Goal: Information Seeking & Learning: Learn about a topic

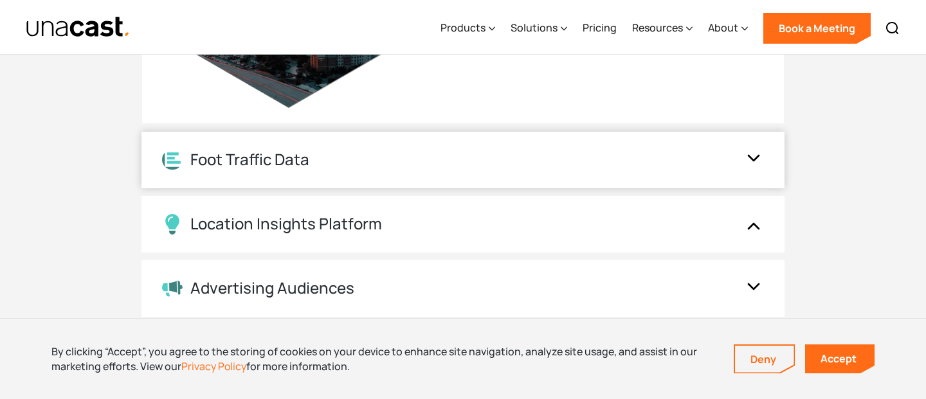
scroll to position [1527, 0]
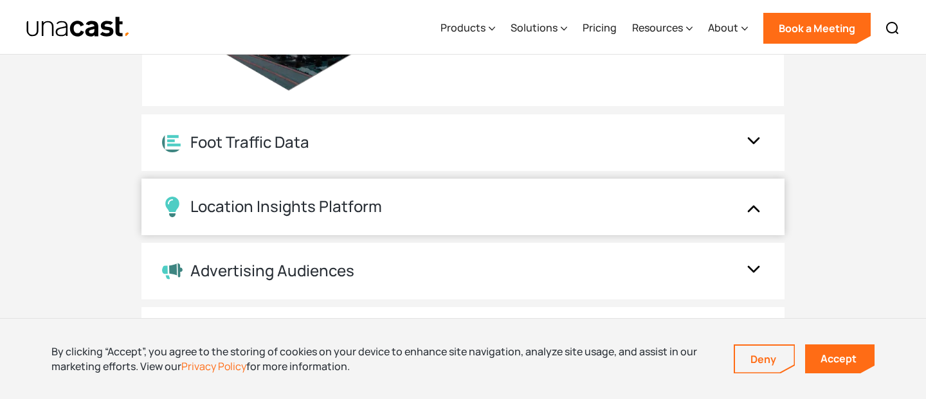
click at [313, 197] on div "Location Insights Platform" at bounding box center [286, 206] width 192 height 19
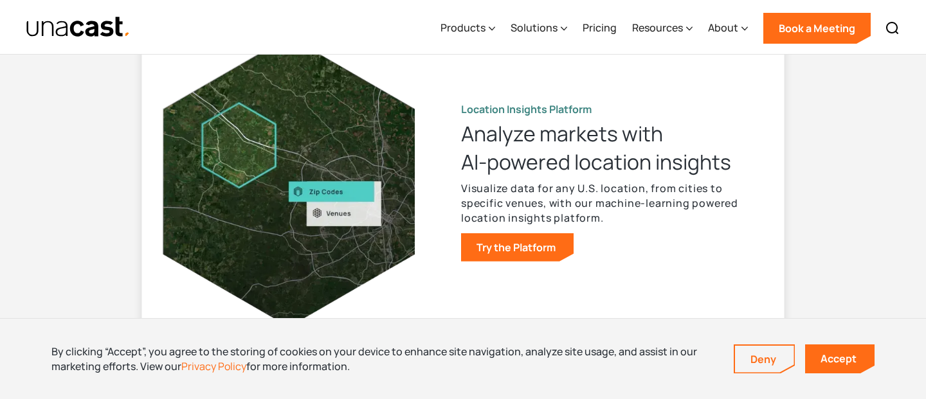
scroll to position [1420, 0]
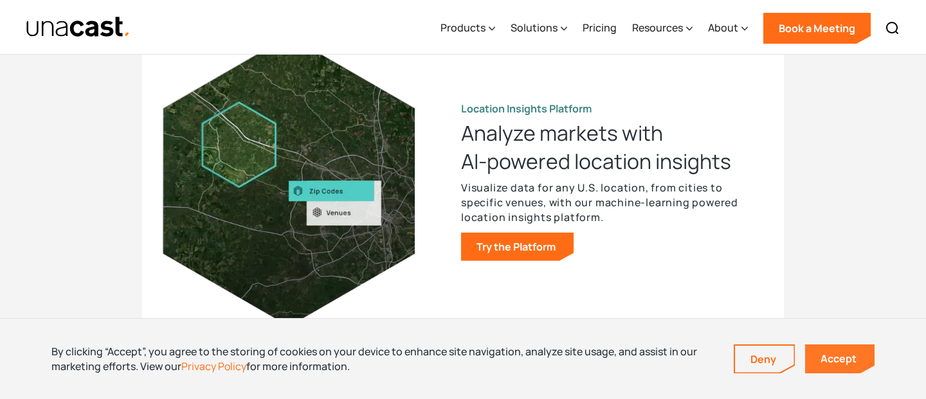
click at [843, 356] on link "Accept" at bounding box center [839, 359] width 69 height 29
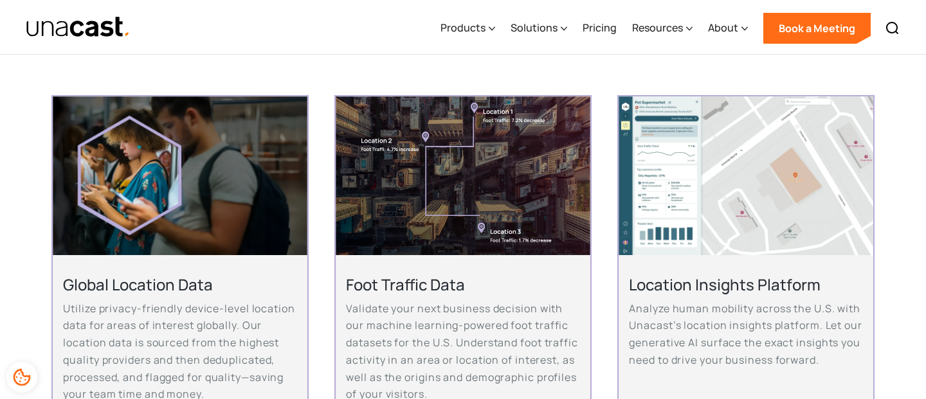
scroll to position [246, 0]
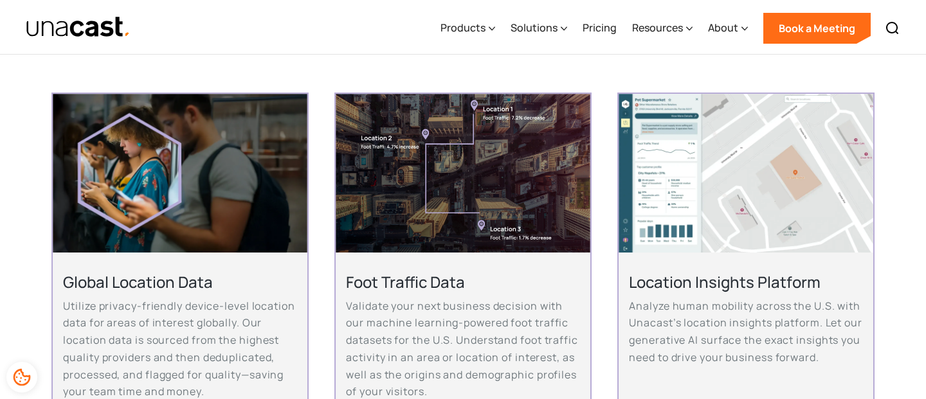
click at [717, 170] on img at bounding box center [746, 173] width 254 height 159
drag, startPoint x: 674, startPoint y: 145, endPoint x: 525, endPoint y: 5, distance: 204.3
drag, startPoint x: 721, startPoint y: 156, endPoint x: 557, endPoint y: 20, distance: 213.3
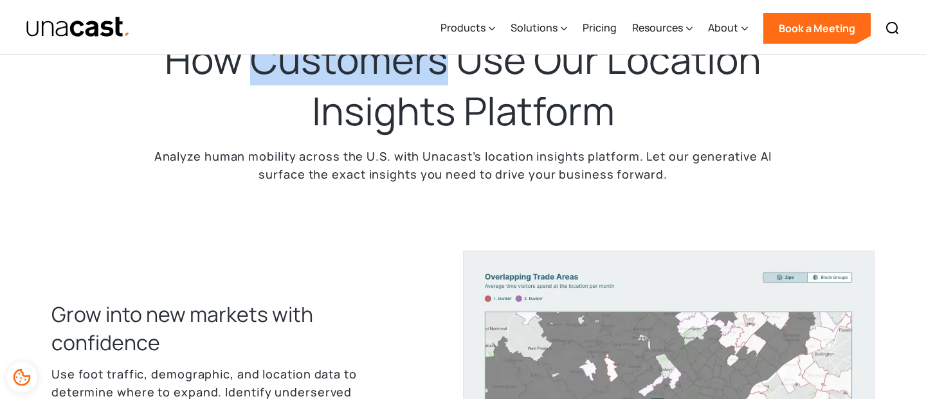
scroll to position [433, 0]
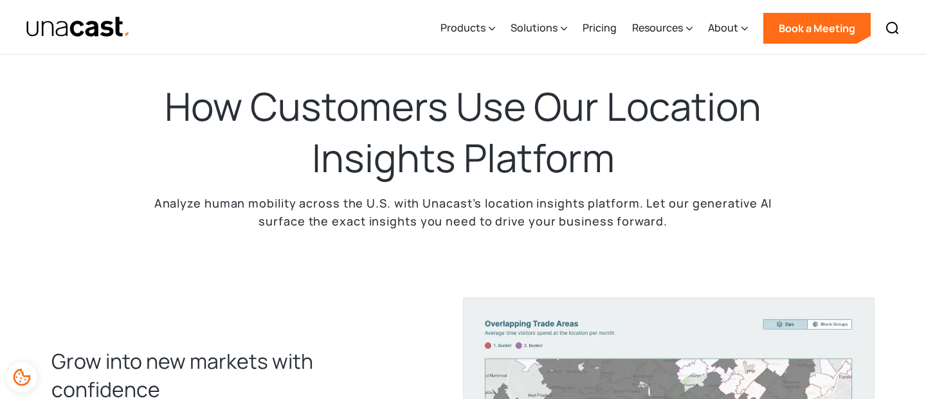
click at [548, 158] on h2 "How Customers Use Our Location Insights Platform" at bounding box center [463, 132] width 643 height 103
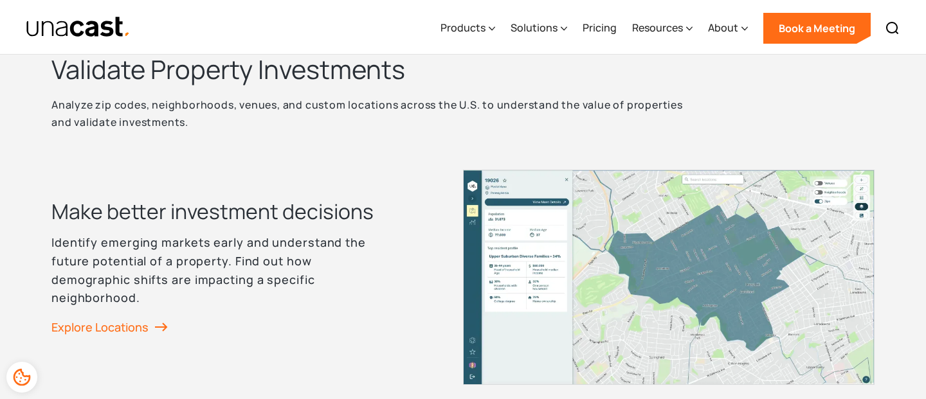
scroll to position [1711, 0]
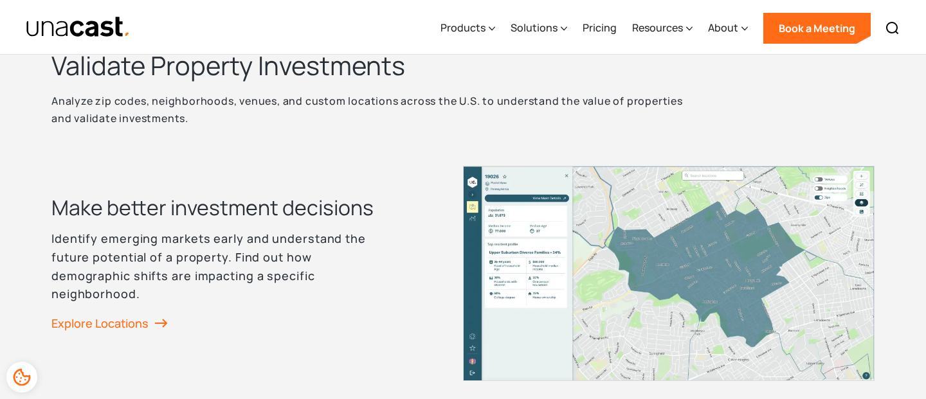
click at [316, 69] on h2 "Validate Property Investments" at bounding box center [372, 65] width 643 height 33
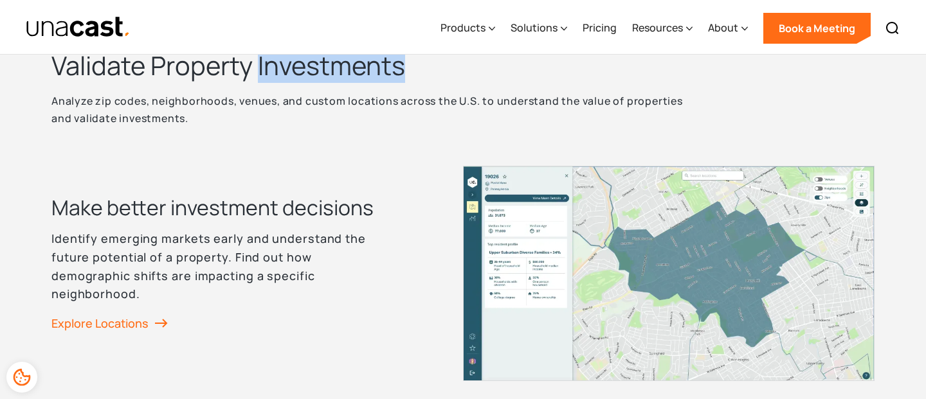
click at [316, 69] on h2 "Validate Property Investments" at bounding box center [372, 65] width 643 height 33
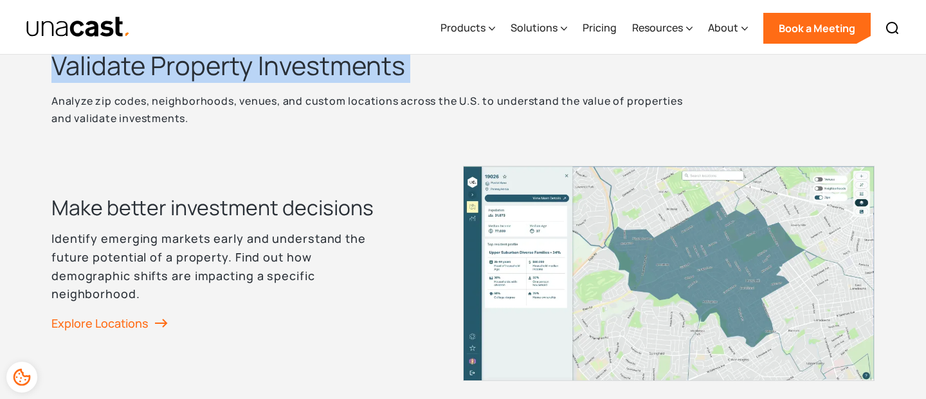
click at [316, 69] on h2 "Validate Property Investments" at bounding box center [372, 65] width 643 height 33
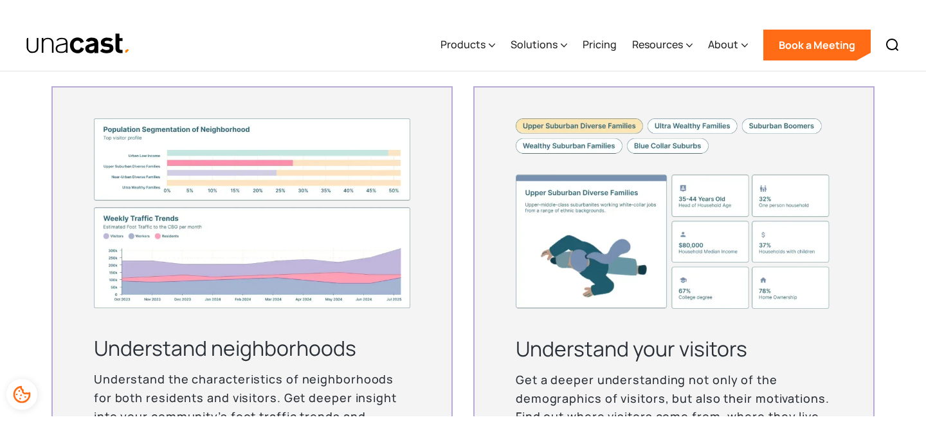
scroll to position [3203, 0]
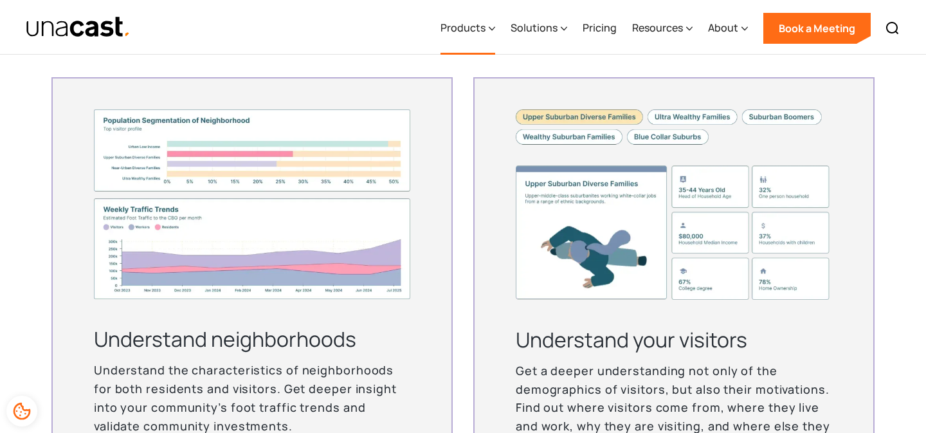
click at [484, 25] on div "Products" at bounding box center [463, 27] width 45 height 15
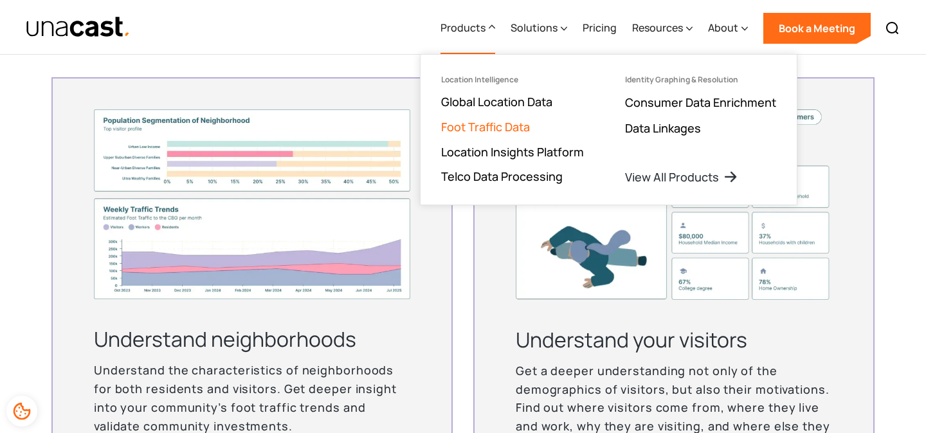
click at [493, 126] on link "Foot Traffic Data" at bounding box center [485, 126] width 89 height 15
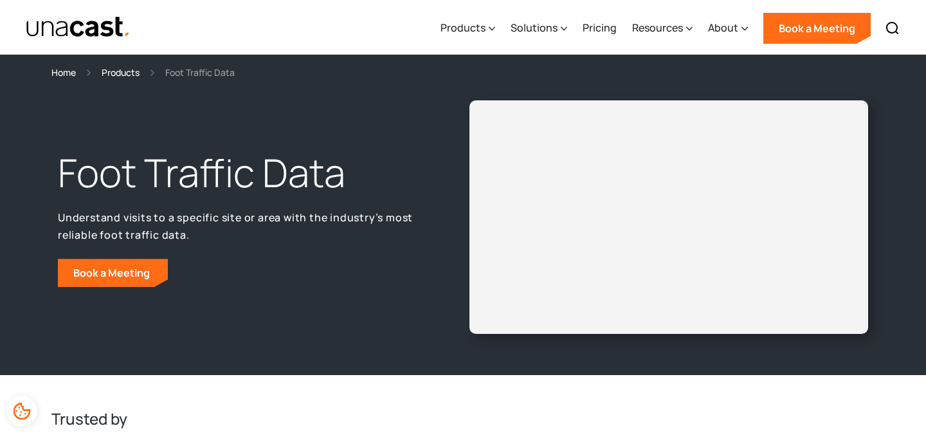
click at [70, 7] on div at bounding box center [78, 27] width 105 height 54
click at [71, 19] on img "home" at bounding box center [78, 27] width 105 height 23
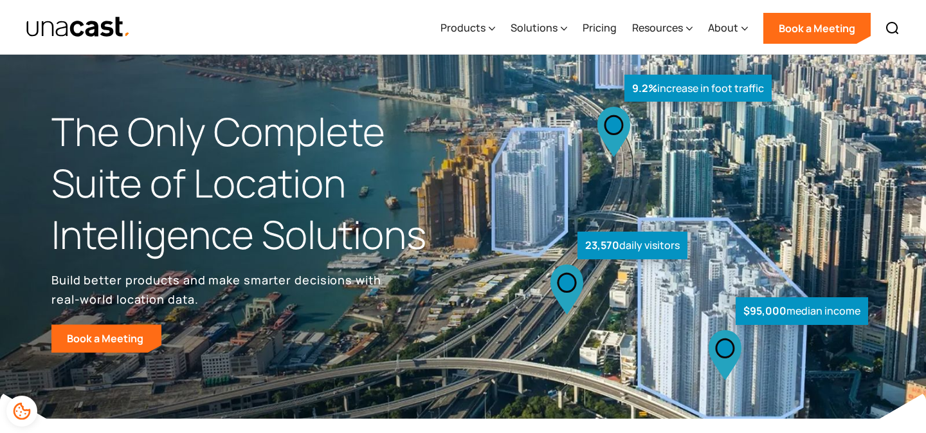
scroll to position [1481, 0]
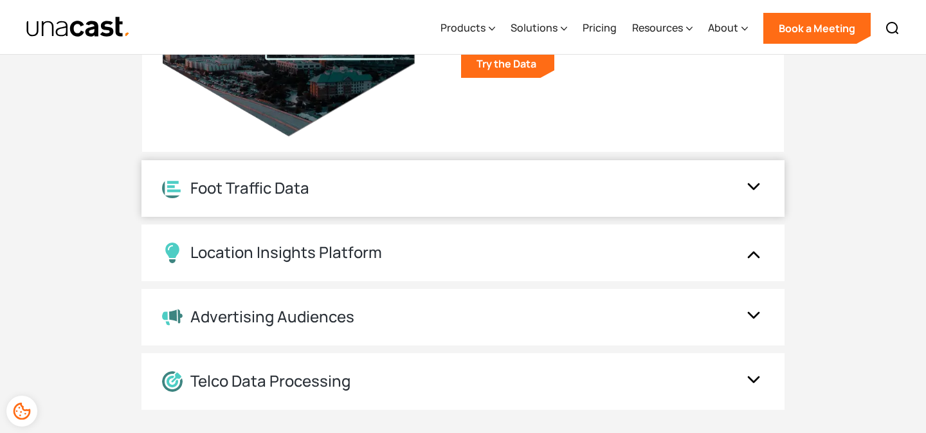
click at [270, 180] on div "Foot Traffic Data" at bounding box center [249, 188] width 119 height 19
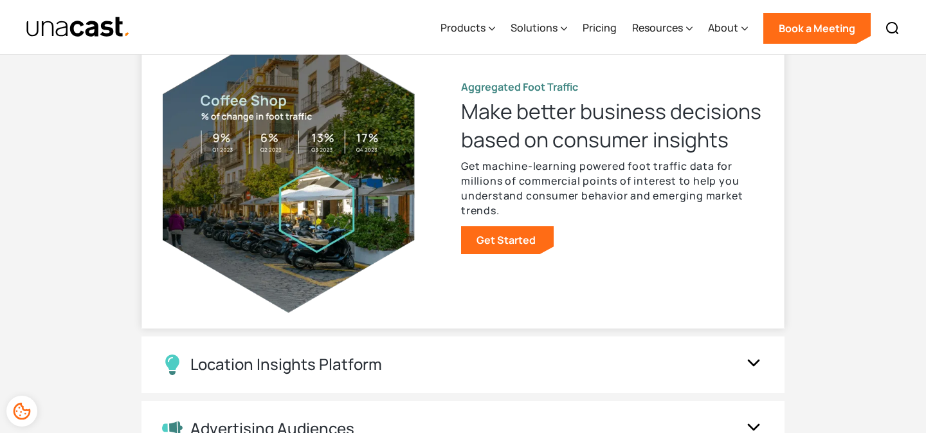
scroll to position [1357, 0]
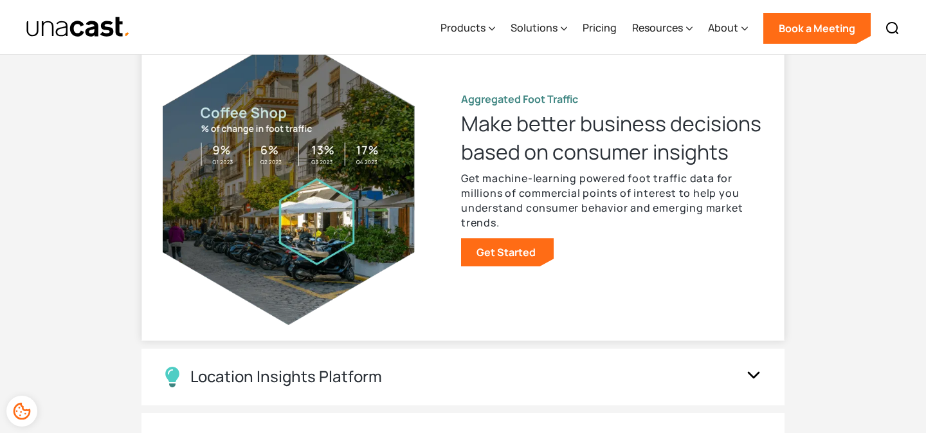
click at [535, 140] on h3 "Make better business decisions based on consumer insights" at bounding box center [612, 137] width 302 height 57
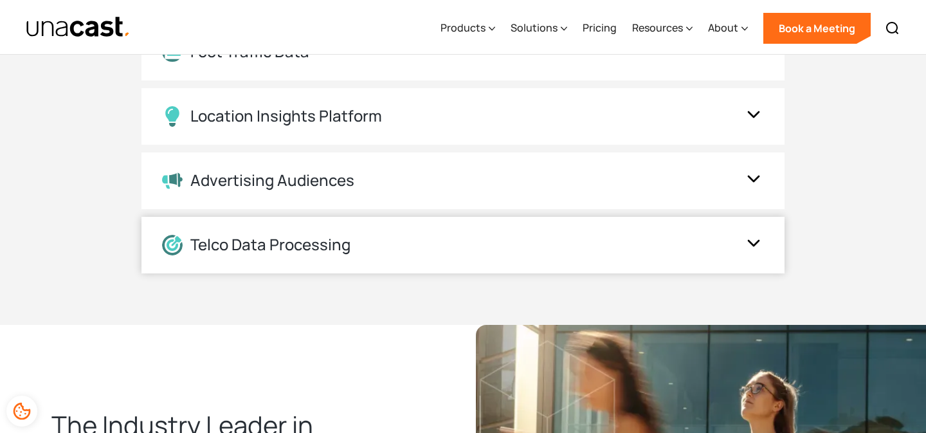
scroll to position [1218, 0]
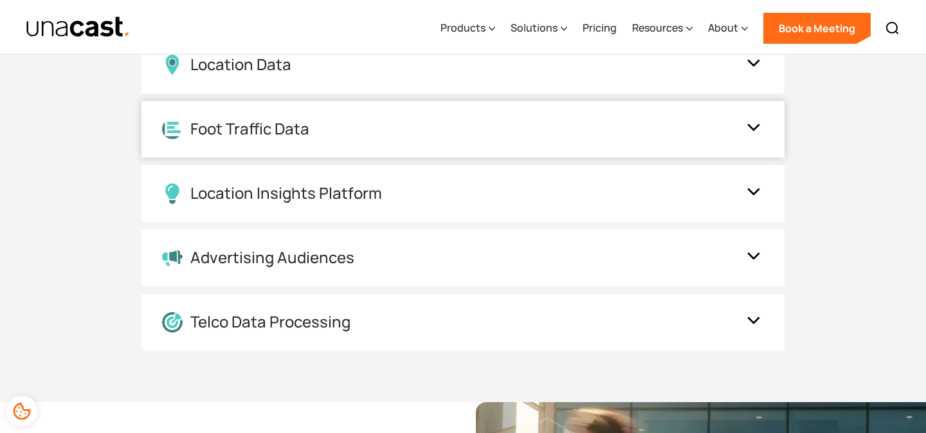
click at [511, 138] on div "Foot Traffic Data" at bounding box center [450, 129] width 576 height 20
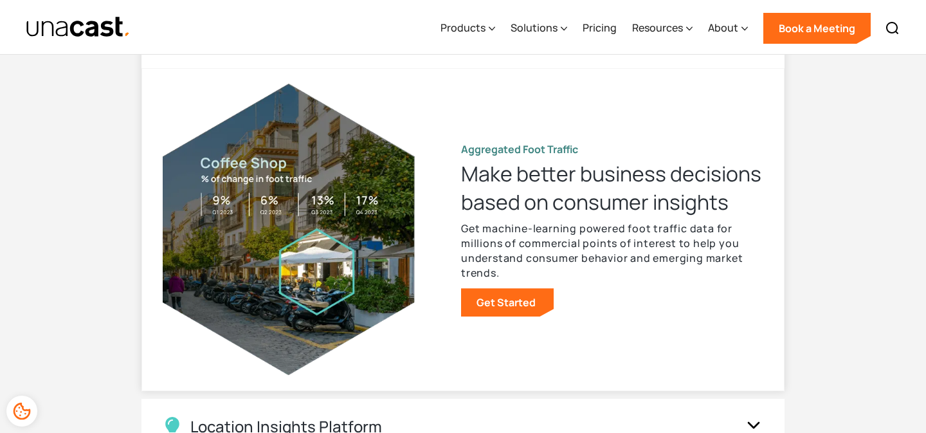
scroll to position [1308, 0]
